Goal: Task Accomplishment & Management: Manage account settings

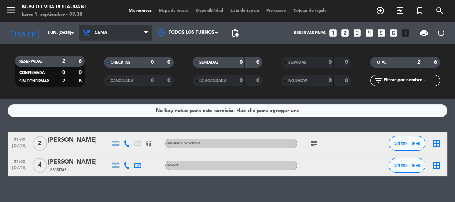
click at [112, 34] on span "Cena" at bounding box center [115, 33] width 73 height 16
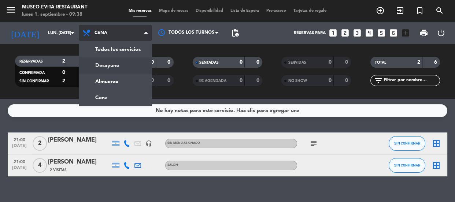
click at [116, 64] on div "menu Museo Evita Restaurant lunes 1. septiembre - 09:38 Mis reservas Mapa de me…" at bounding box center [227, 49] width 455 height 99
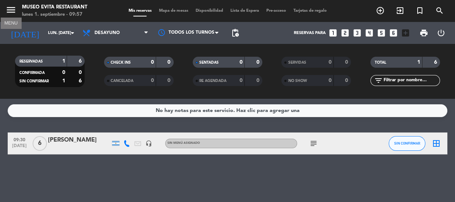
click at [14, 10] on icon "menu" at bounding box center [10, 9] width 11 height 11
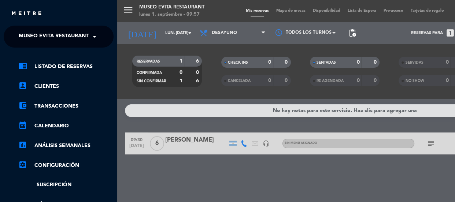
click at [222, 78] on div "menu Museo Evita Restaurant lunes 1. septiembre - 09:57 Mis reservas Mapa de me…" at bounding box center [344, 101] width 455 height 202
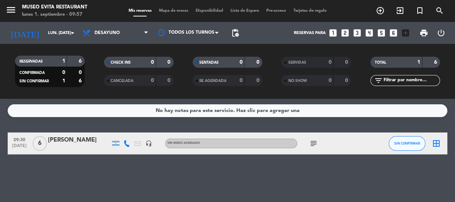
click at [222, 33] on icon "looks_two" at bounding box center [345, 33] width 10 height 10
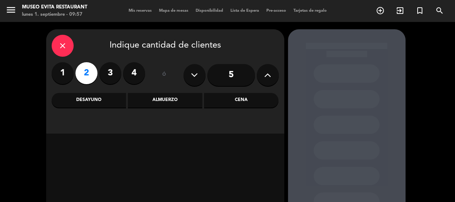
click at [222, 78] on div "Cena" at bounding box center [241, 100] width 74 height 15
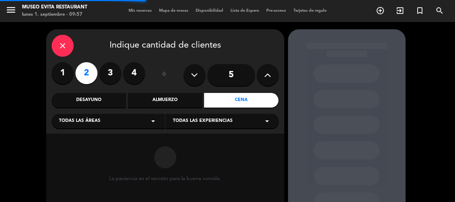
drag, startPoint x: 125, startPoint y: 120, endPoint x: 123, endPoint y: 126, distance: 6.1
click at [126, 78] on div "Todas las áreas arrow_drop_down" at bounding box center [108, 121] width 113 height 15
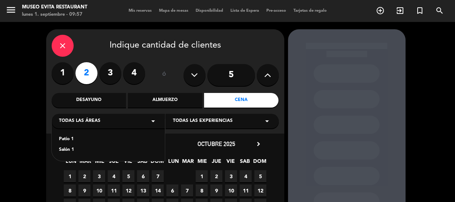
drag, startPoint x: 73, startPoint y: 147, endPoint x: 73, endPoint y: 143, distance: 3.7
click at [72, 78] on div "Salón 1" at bounding box center [108, 150] width 99 height 7
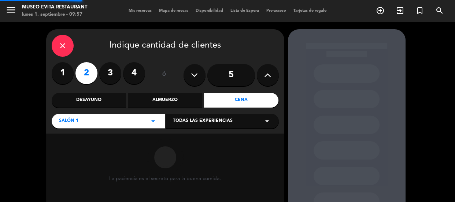
scroll to position [82, 0]
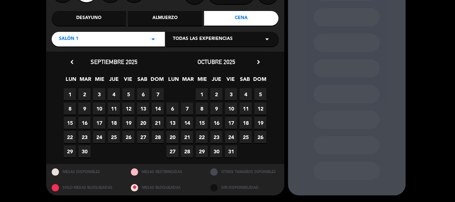
click at [112, 78] on span "4" at bounding box center [114, 94] width 12 height 12
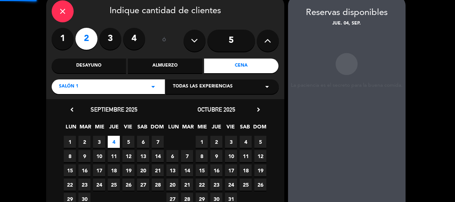
scroll to position [29, 0]
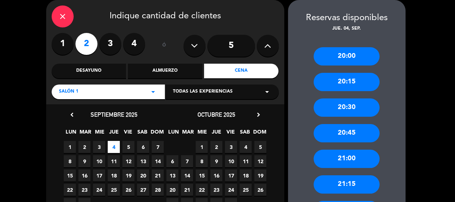
click at [222, 78] on div "20:30" at bounding box center [347, 108] width 66 height 18
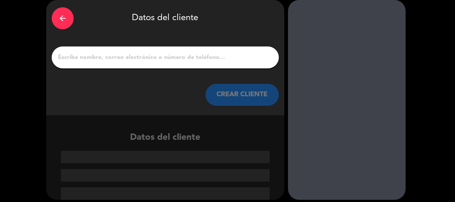
click at [181, 59] on input "1" at bounding box center [165, 57] width 216 height 10
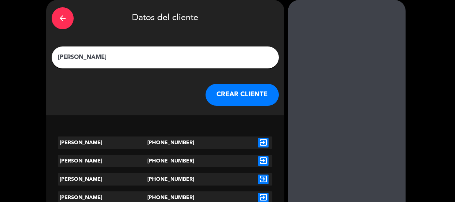
type input "[PERSON_NAME]"
click at [222, 78] on icon "exit_to_app" at bounding box center [263, 143] width 11 height 10
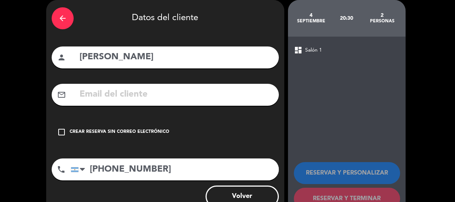
click at [63, 78] on icon "check_box_outline_blank" at bounding box center [61, 132] width 9 height 9
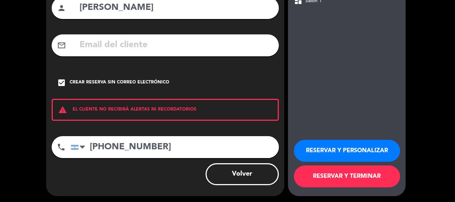
scroll to position [80, 0]
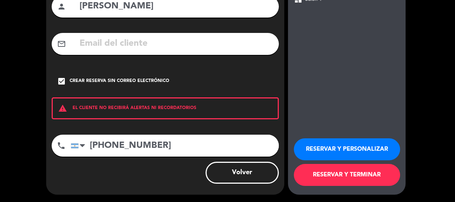
click at [222, 78] on button "RESERVAR Y PERSONALIZAR" at bounding box center [347, 150] width 106 height 22
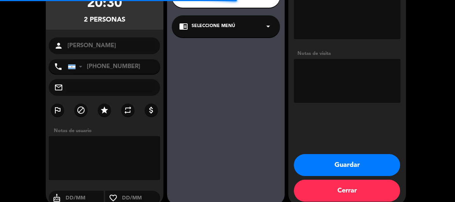
scroll to position [29, 0]
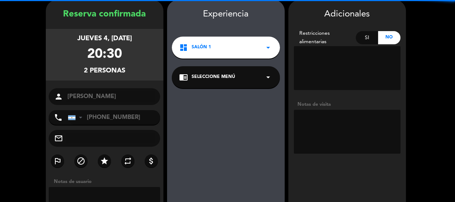
click at [222, 78] on textarea at bounding box center [347, 132] width 107 height 44
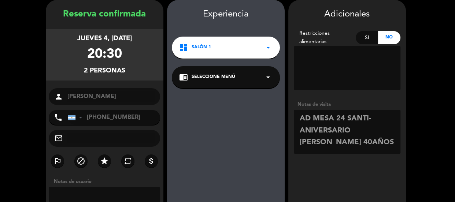
scroll to position [91, 0]
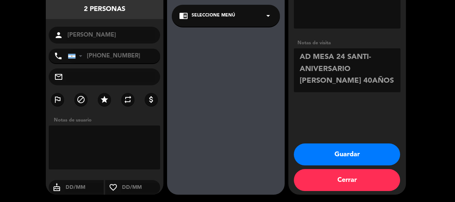
type textarea "AD MESA 24 SANTI- ANIVERSARIO [PERSON_NAME] 40AÑOS"
click at [222, 78] on button "Guardar" at bounding box center [347, 155] width 106 height 22
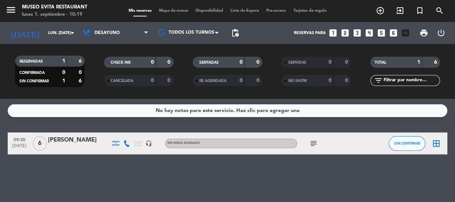
click at [222, 36] on icon "looks_4" at bounding box center [370, 33] width 10 height 10
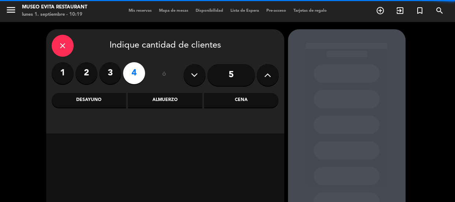
click at [187, 78] on div "Almuerzo" at bounding box center [165, 100] width 74 height 15
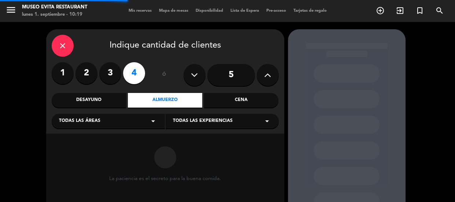
drag, startPoint x: 114, startPoint y: 123, endPoint x: 110, endPoint y: 128, distance: 6.5
click at [114, 78] on div "Todas las áreas arrow_drop_down" at bounding box center [108, 121] width 113 height 15
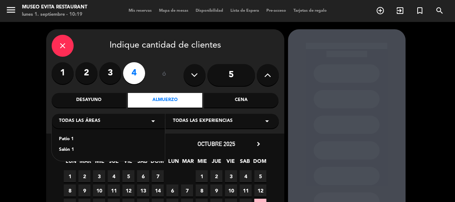
click at [68, 78] on div "Salón 1" at bounding box center [108, 150] width 99 height 7
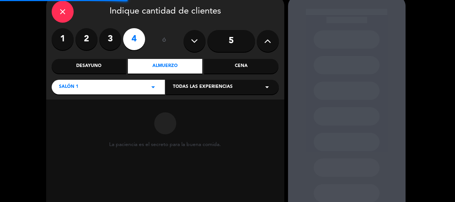
scroll to position [66, 0]
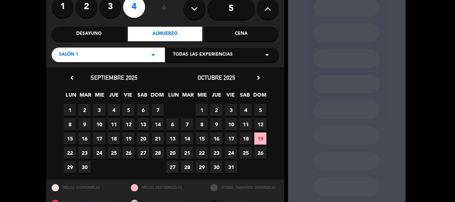
click at [69, 78] on span "1" at bounding box center [70, 110] width 12 height 12
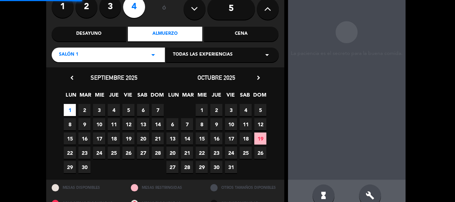
scroll to position [29, 0]
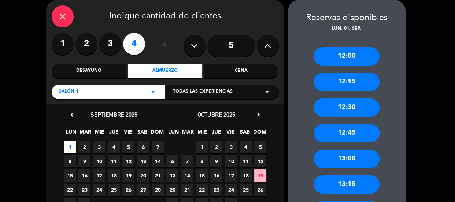
click at [222, 78] on div "13:00" at bounding box center [347, 159] width 66 height 18
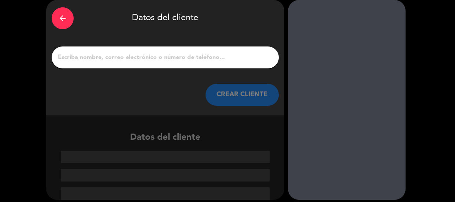
click at [214, 61] on input "1" at bounding box center [165, 57] width 216 height 10
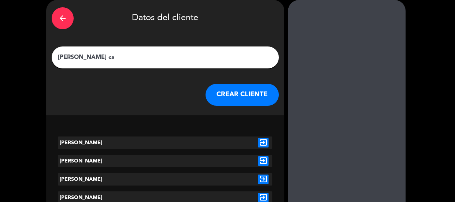
type input "[PERSON_NAME] ca"
click at [222, 78] on icon "exit_to_app" at bounding box center [263, 143] width 11 height 10
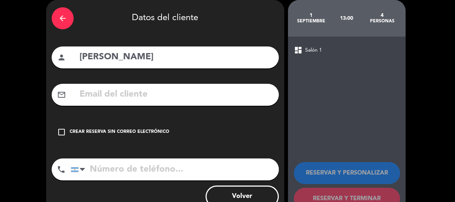
click at [60, 78] on icon "check_box_outline_blank" at bounding box center [61, 132] width 9 height 9
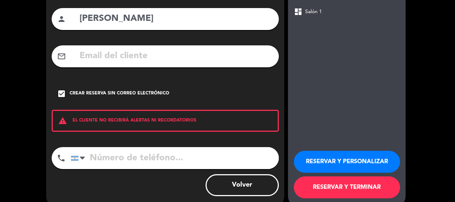
scroll to position [80, 0]
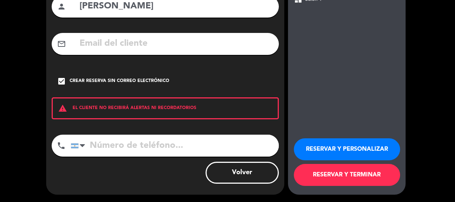
click at [222, 78] on button "RESERVAR Y PERSONALIZAR" at bounding box center [347, 150] width 106 height 22
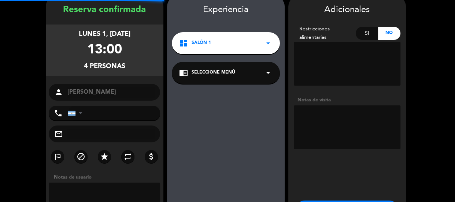
scroll to position [29, 0]
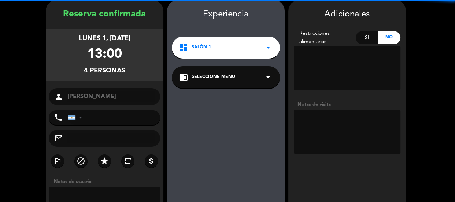
click at [222, 78] on textarea at bounding box center [347, 132] width 107 height 44
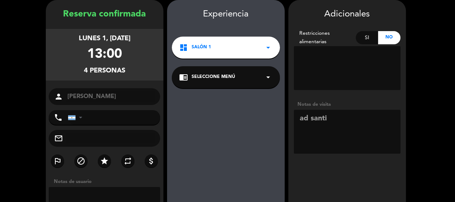
scroll to position [91, 0]
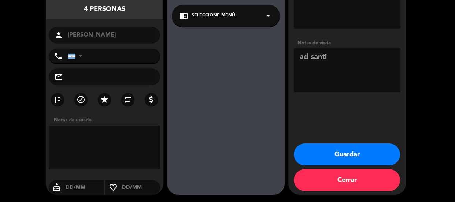
type textarea "ad santi"
click at [222, 78] on button "Guardar" at bounding box center [347, 155] width 106 height 22
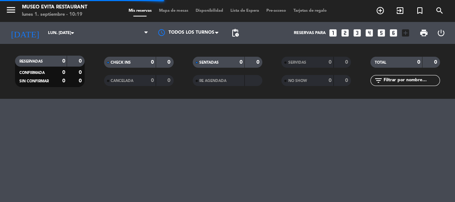
click at [222, 78] on div "menu Museo Evita Restaurant lunes 1. septiembre - 10:19 Mis reservas Mapa de me…" at bounding box center [227, 101] width 455 height 202
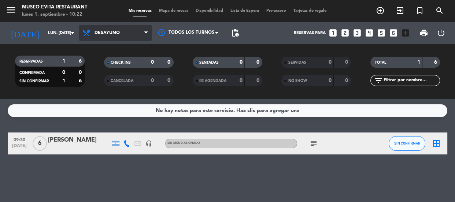
click at [99, 35] on span "Desayuno" at bounding box center [107, 32] width 25 height 5
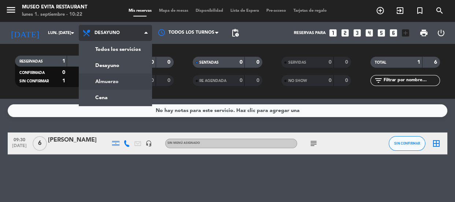
click at [124, 78] on div "menu Museo Evita Restaurant lunes 1. septiembre - 10:22 Mis reservas Mapa de me…" at bounding box center [227, 49] width 455 height 99
